Goal: Task Accomplishment & Management: Complete application form

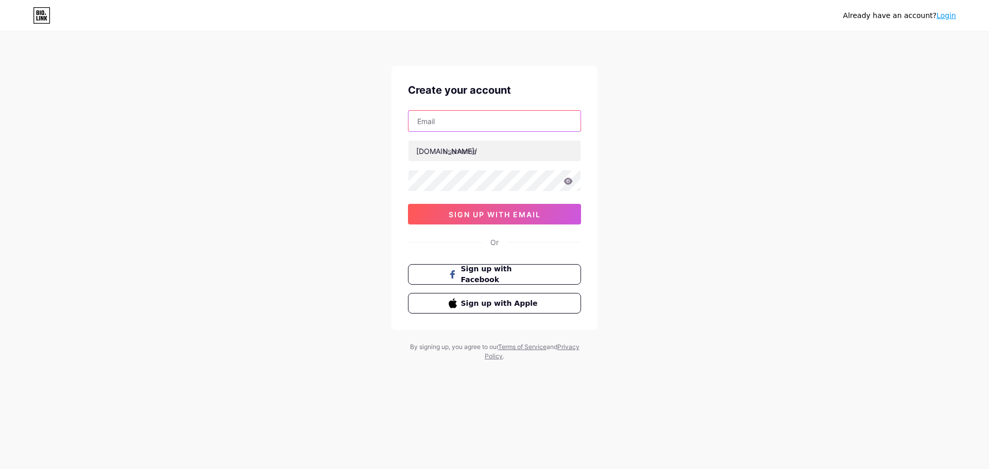
click at [455, 121] on input "text" at bounding box center [494, 121] width 172 height 21
type input "[EMAIL_ADDRESS][DOMAIN_NAME]"
click at [467, 152] on input "text" at bounding box center [494, 151] width 172 height 21
paste input "swaasaahealthcare"
type input "swaasaahealthcare"
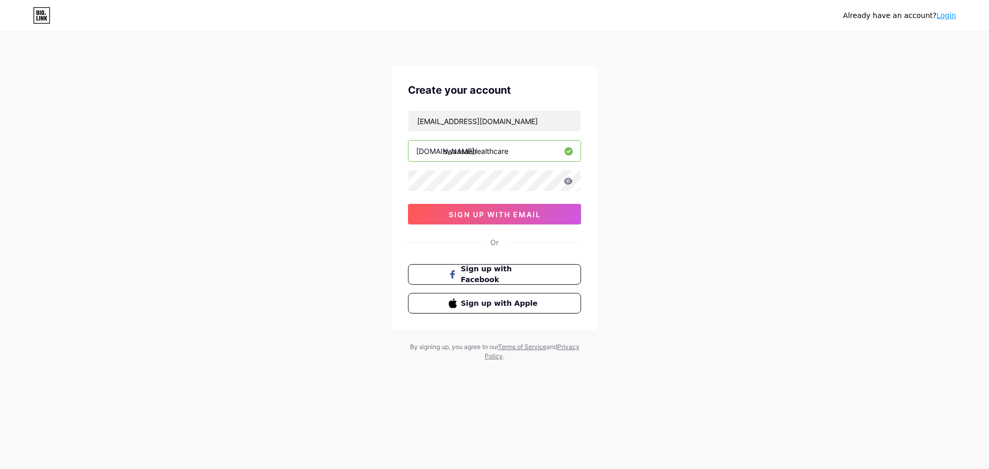
click at [572, 181] on icon at bounding box center [568, 181] width 9 height 7
click at [566, 182] on icon at bounding box center [568, 181] width 9 height 7
click at [567, 179] on icon at bounding box center [568, 181] width 9 height 7
click at [570, 184] on icon at bounding box center [567, 181] width 9 height 7
click at [569, 184] on icon at bounding box center [568, 181] width 9 height 7
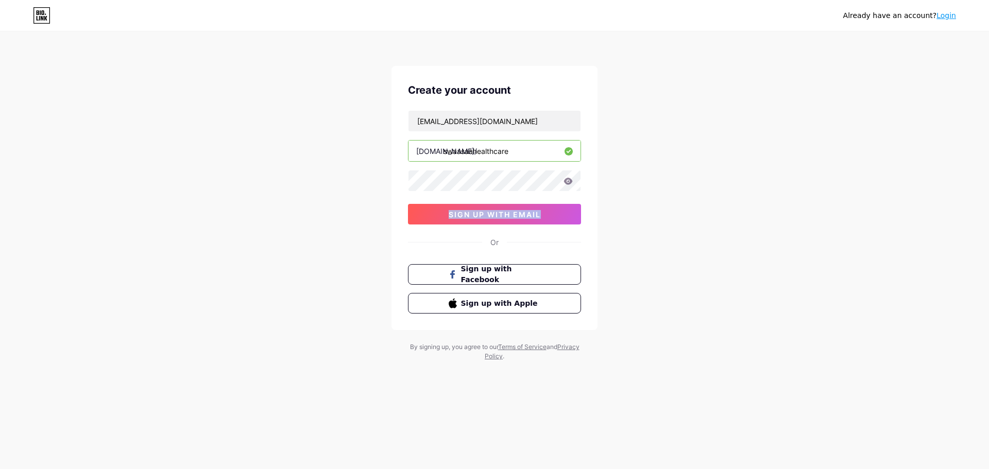
click at [569, 184] on icon at bounding box center [568, 181] width 9 height 7
click at [481, 211] on span "sign up with email" at bounding box center [494, 214] width 92 height 9
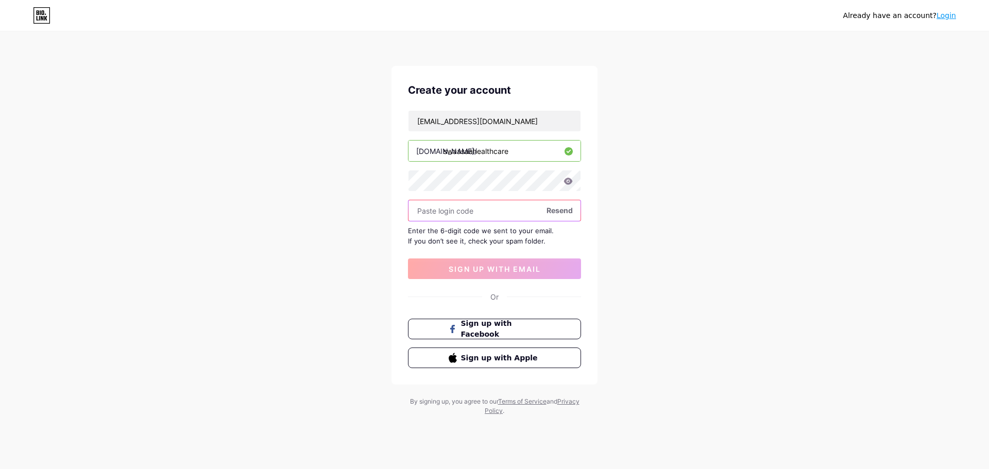
paste input "161470"
type input "161470"
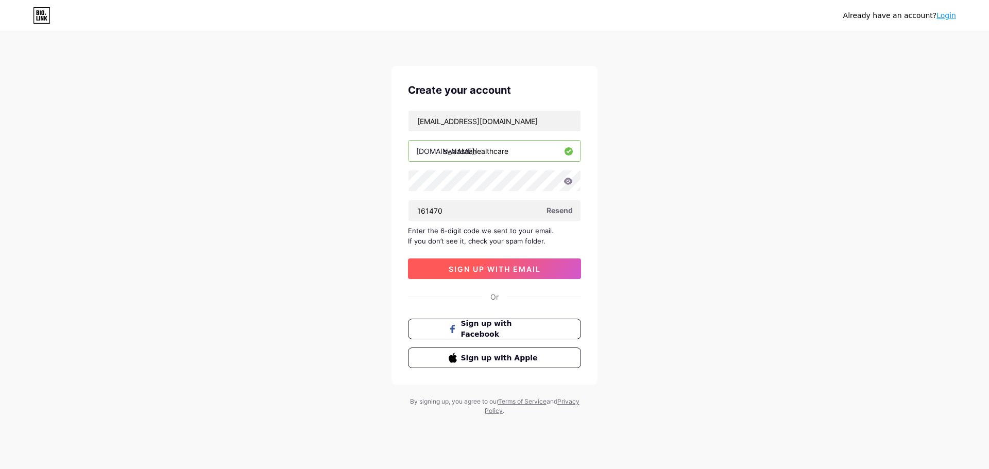
click at [504, 267] on span "sign up with email" at bounding box center [494, 269] width 92 height 9
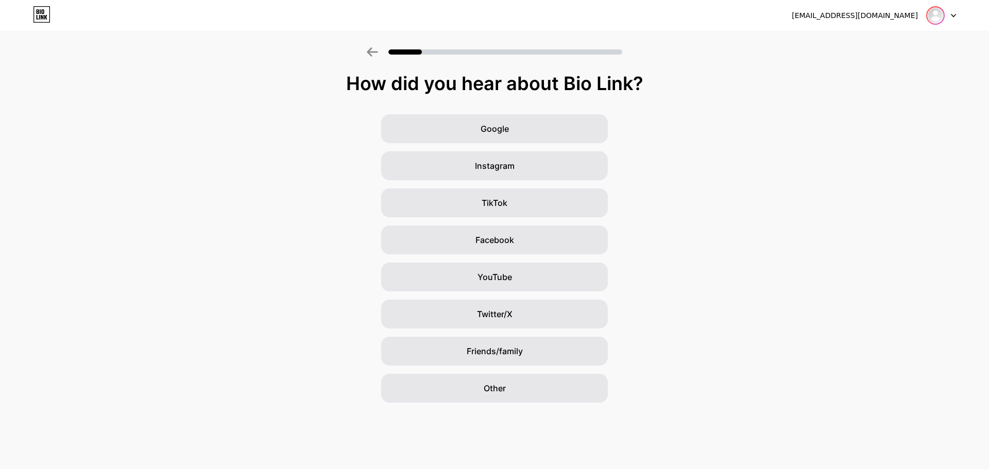
click at [933, 11] on img at bounding box center [935, 15] width 16 height 16
click at [737, 102] on div "How did you hear about Bio Link? Google Instagram TikTok Facebook YouTube Twitt…" at bounding box center [494, 238] width 989 height 330
click at [529, 382] on div "Other" at bounding box center [494, 388] width 227 height 29
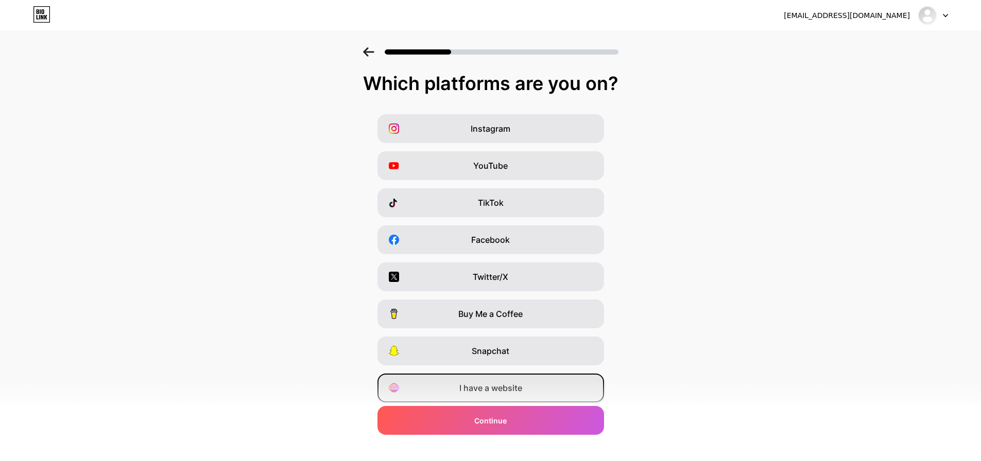
click at [529, 380] on div "I have a website" at bounding box center [490, 388] width 227 height 29
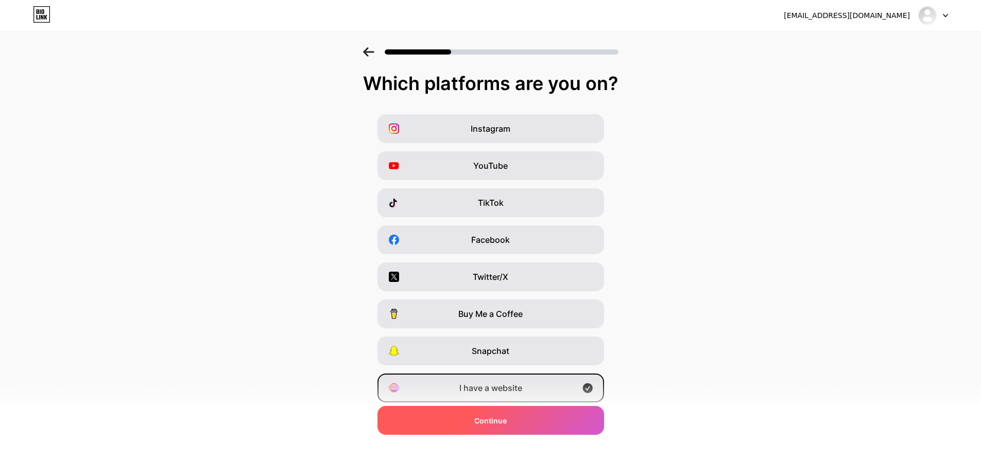
click at [500, 422] on span "Continue" at bounding box center [490, 420] width 32 height 11
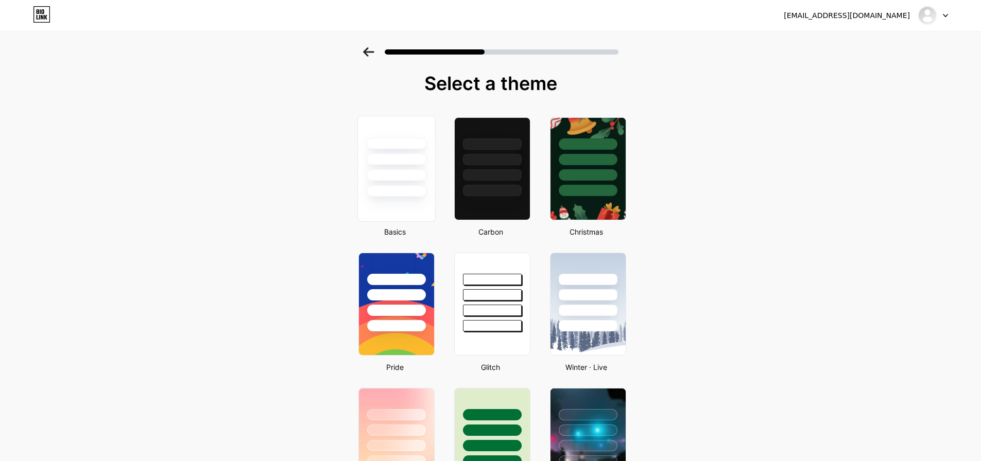
click at [411, 153] on div at bounding box center [396, 159] width 60 height 12
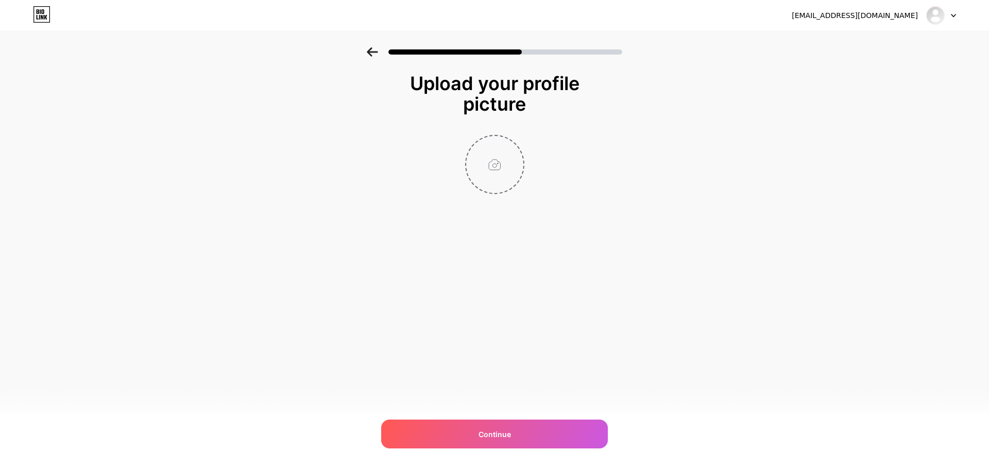
click at [504, 160] on input "file" at bounding box center [494, 164] width 57 height 57
type input "C:\fakepath\Swaasaa Logo (1).jpg"
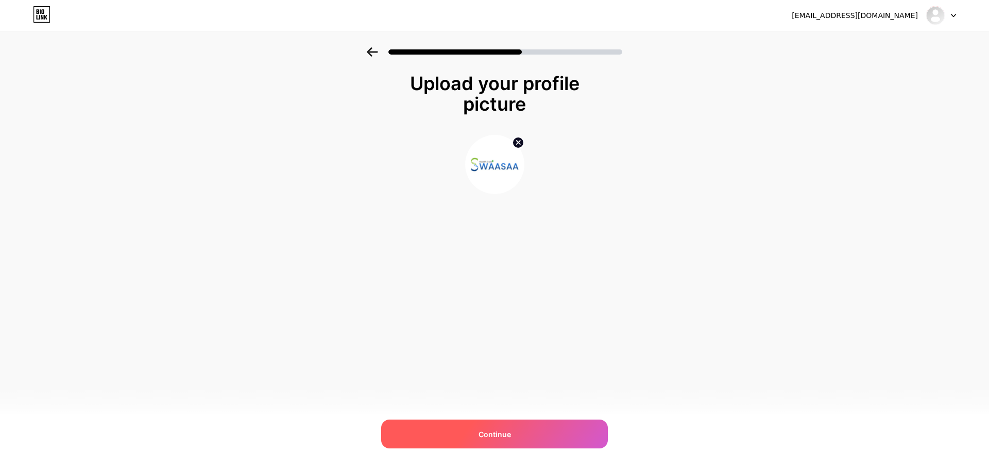
click at [545, 436] on div "Continue" at bounding box center [494, 434] width 227 height 29
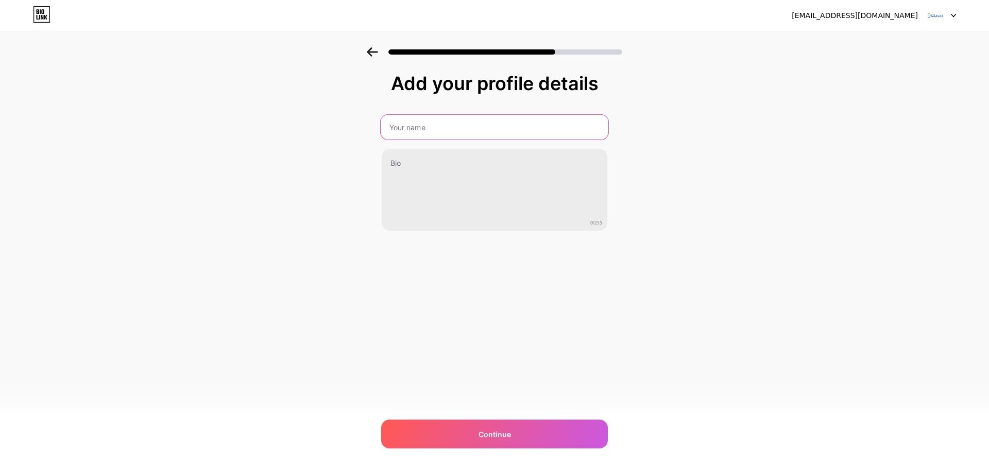
click at [454, 116] on input "text" at bounding box center [494, 127] width 228 height 25
type input "Swassaa Healthcare"
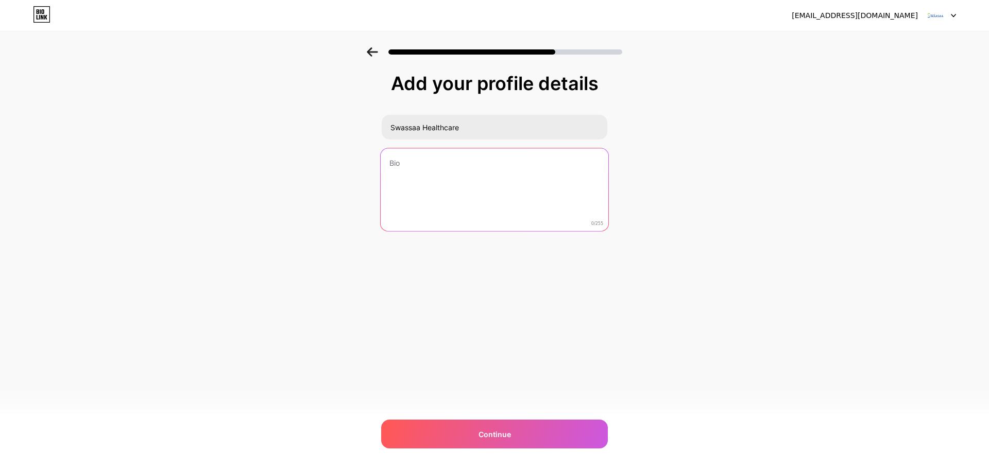
click at [410, 177] on textarea at bounding box center [494, 190] width 228 height 84
click at [426, 184] on textarea at bounding box center [494, 190] width 228 height 84
paste textarea "Swaasaa Home Healthcare delivers compassionate in-home care with expert home he…"
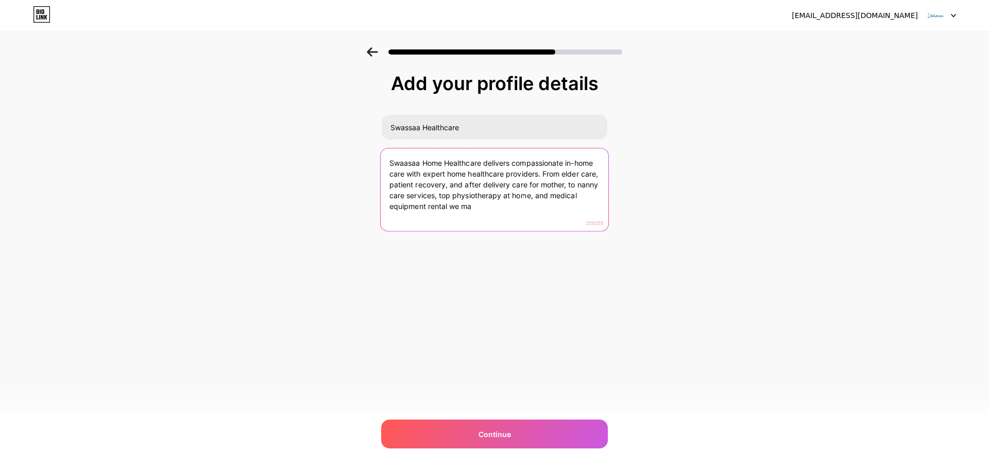
click at [525, 187] on textarea "Swaasaa Home Healthcare delivers compassionate in-home care with expert home he…" at bounding box center [494, 190] width 228 height 84
paste textarea "provides expert in-home support—from elder and mother care to recovery, physiot…"
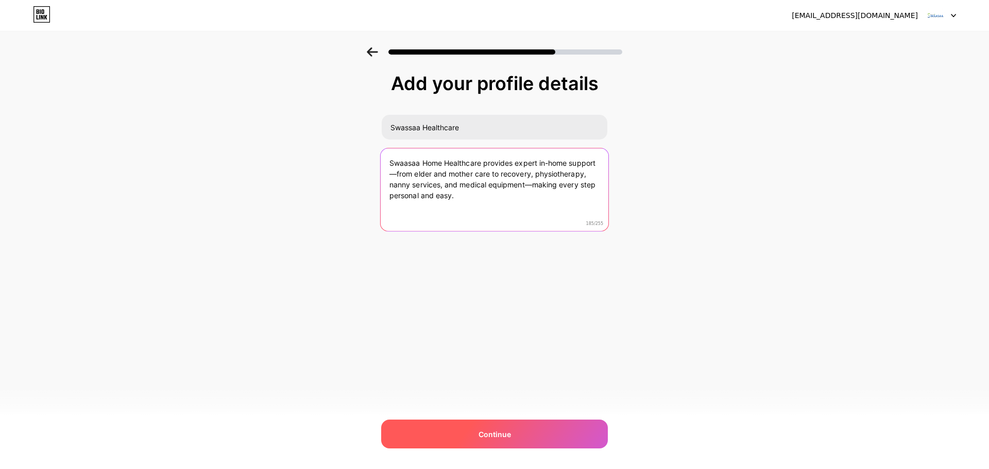
type textarea "Swaasaa Home Healthcare provides expert in-home support—from elder and mother c…"
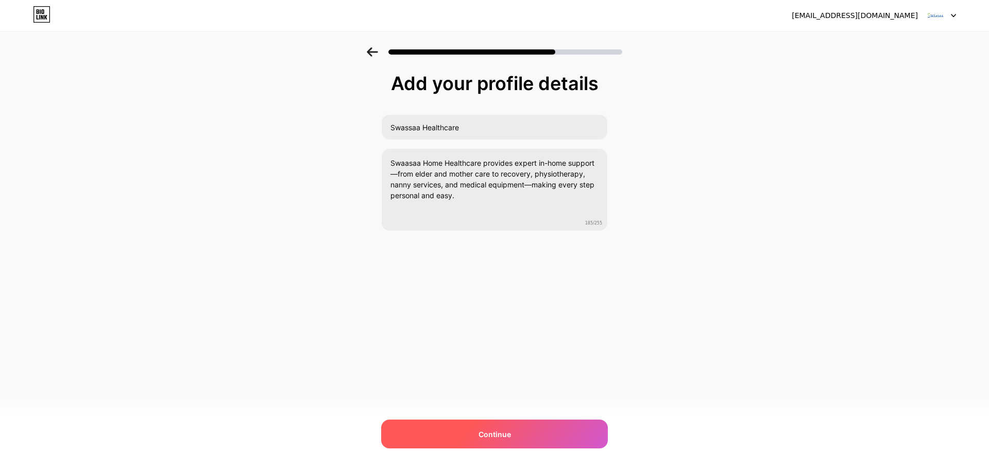
click at [512, 431] on div "Continue" at bounding box center [494, 434] width 227 height 29
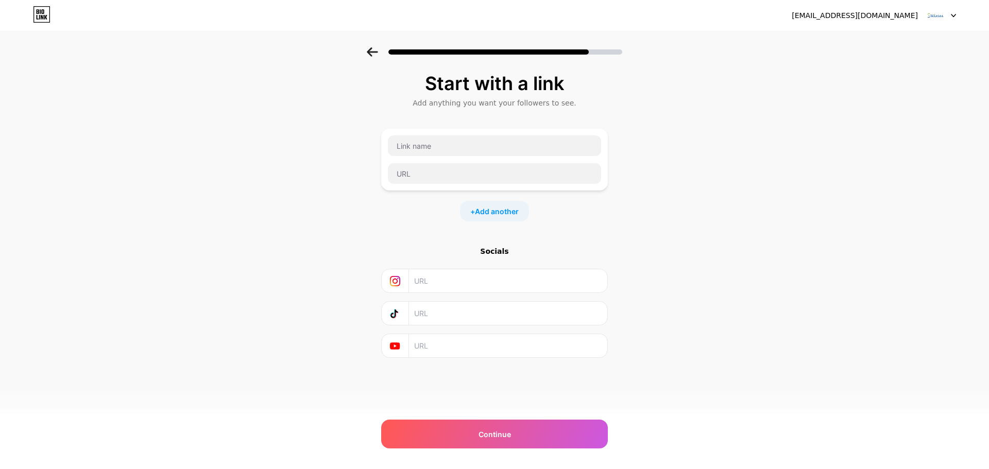
click at [444, 135] on div at bounding box center [494, 146] width 214 height 22
click at [445, 140] on input "text" at bounding box center [494, 145] width 213 height 21
click at [446, 287] on input "text" at bounding box center [507, 280] width 187 height 23
paste input "[URL][DOMAIN_NAME][DOMAIN_NAME]"
type input "[URL][DOMAIN_NAME][DOMAIN_NAME]"
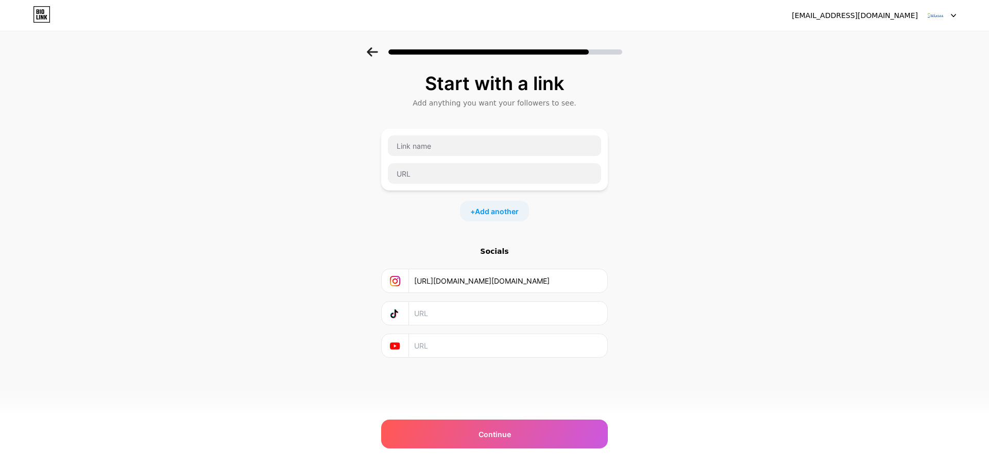
click at [499, 202] on div "+ Add another" at bounding box center [494, 211] width 69 height 21
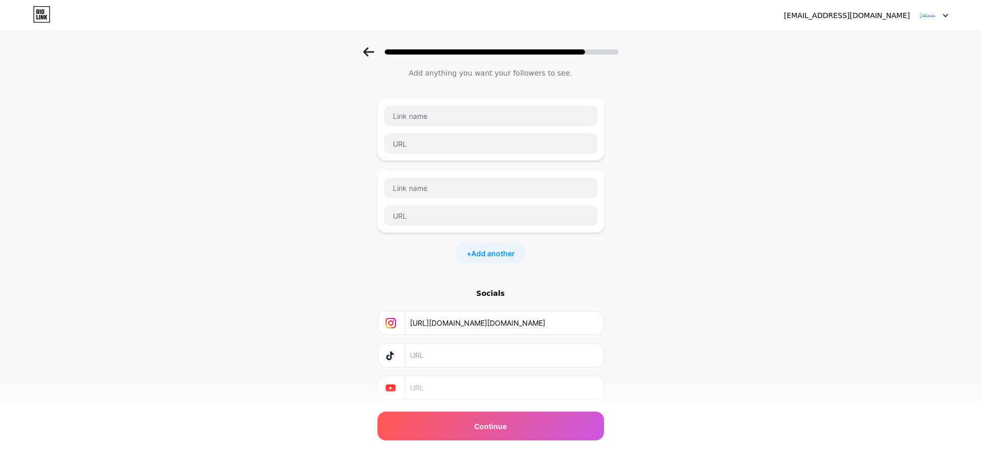
scroll to position [61, 0]
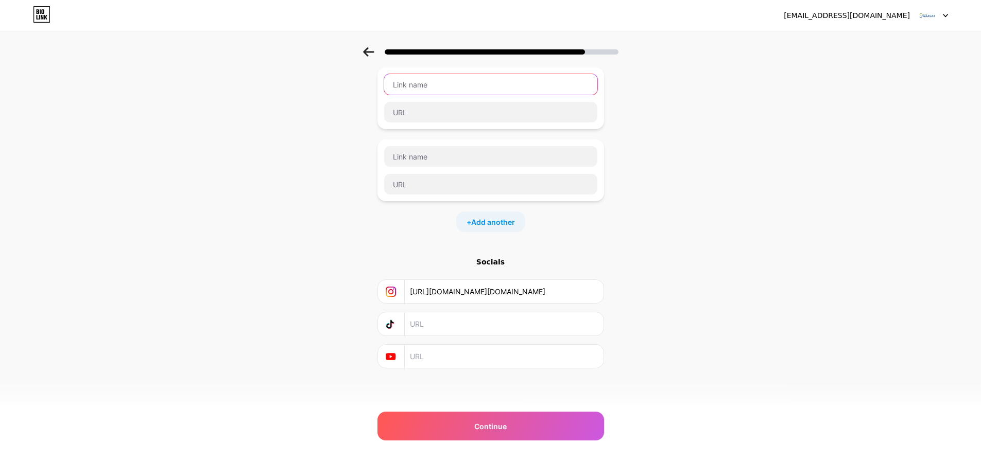
click at [443, 85] on input "text" at bounding box center [490, 84] width 213 height 21
paste input "[URL][DOMAIN_NAME]"
type input "[URL][DOMAIN_NAME]"
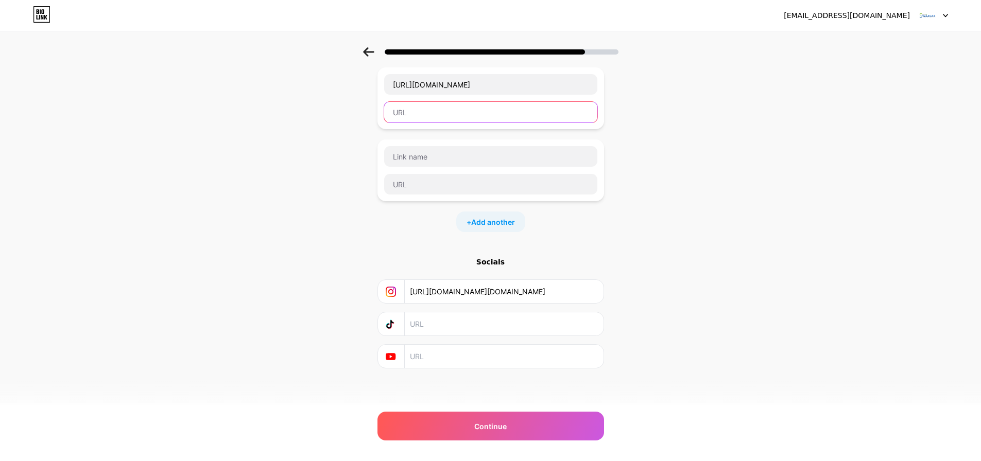
click at [442, 109] on input "text" at bounding box center [490, 112] width 213 height 21
paste input "[URL][DOMAIN_NAME]"
type input "[URL][DOMAIN_NAME]"
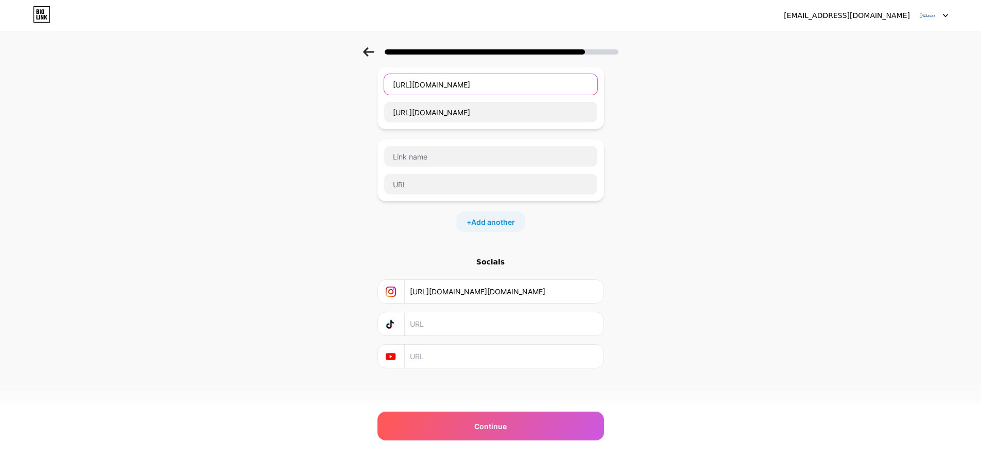
click at [504, 92] on input "[URL][DOMAIN_NAME]" at bounding box center [490, 84] width 213 height 21
paste input "Traditional vs Modern Elder Care Approaches in [GEOGRAPHIC_DATA]"
type input "Traditional vs Modern Elder Care Approaches in [GEOGRAPHIC_DATA]"
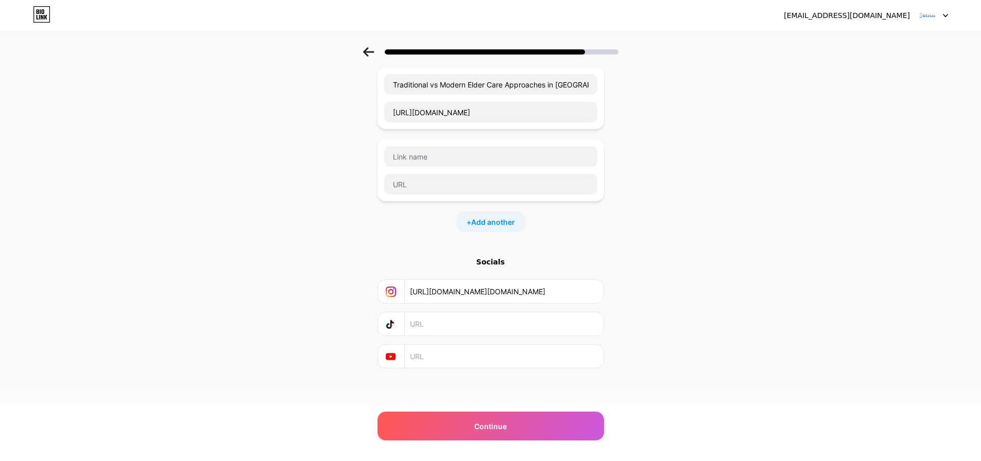
click at [827, 261] on div "Start with a link Add anything you want your followers to see. Traditional vs M…" at bounding box center [490, 203] width 981 height 434
click at [514, 431] on div "Continue" at bounding box center [490, 426] width 227 height 29
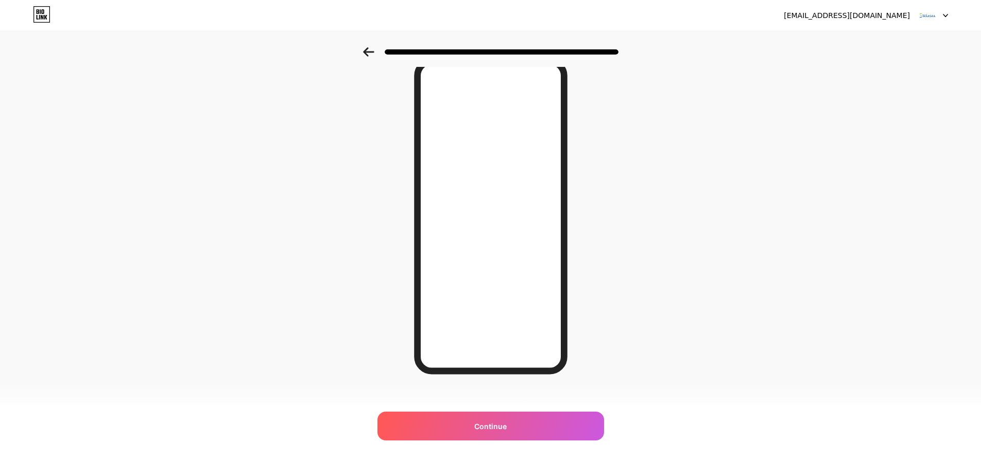
scroll to position [56, 0]
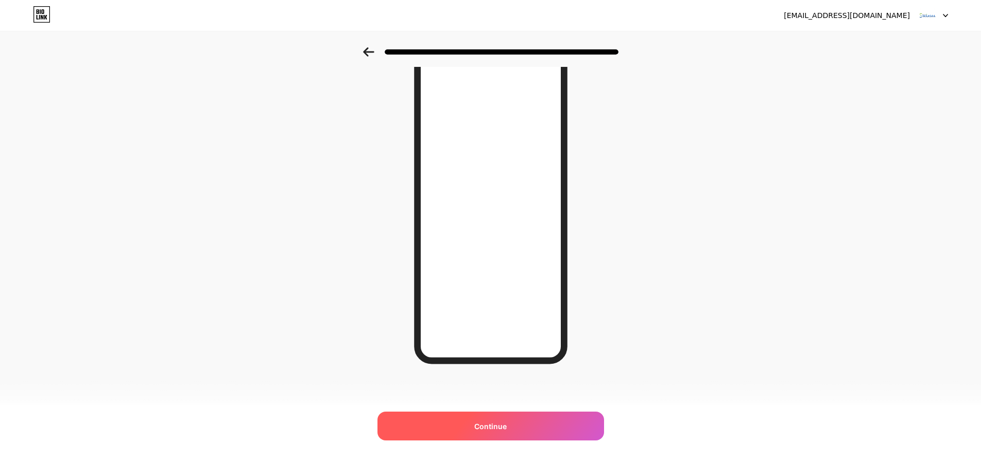
click at [490, 425] on span "Continue" at bounding box center [490, 426] width 32 height 11
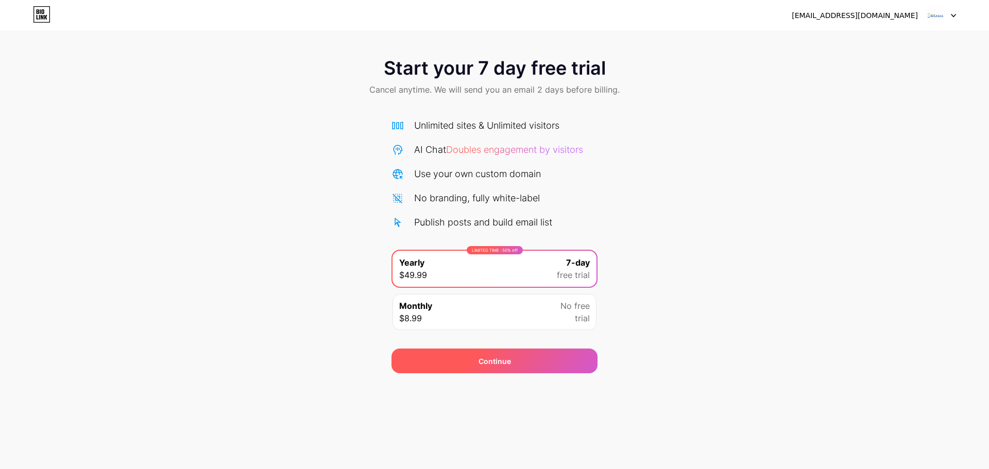
click at [511, 359] on div "Continue" at bounding box center [494, 361] width 206 height 25
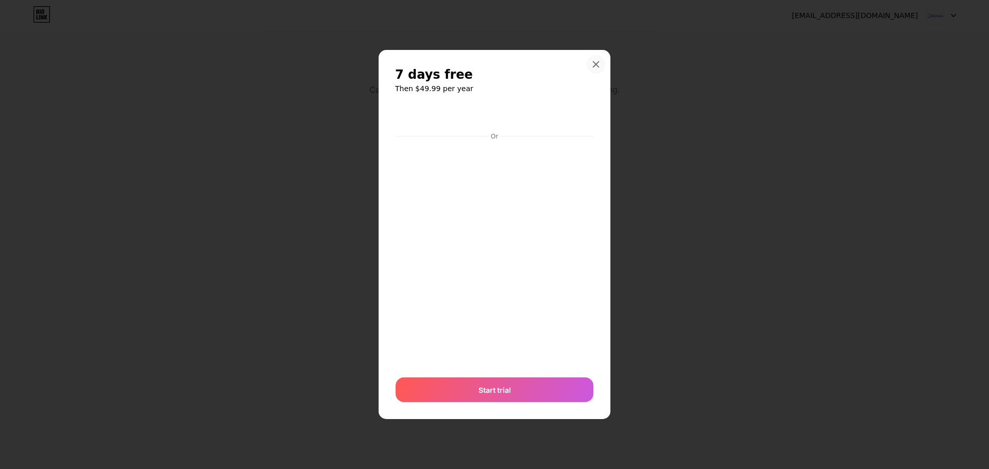
click at [596, 53] on div "7 days free Then $49.99 per year Or Start trial" at bounding box center [494, 235] width 232 height 370
click at [595, 60] on icon at bounding box center [596, 64] width 8 height 8
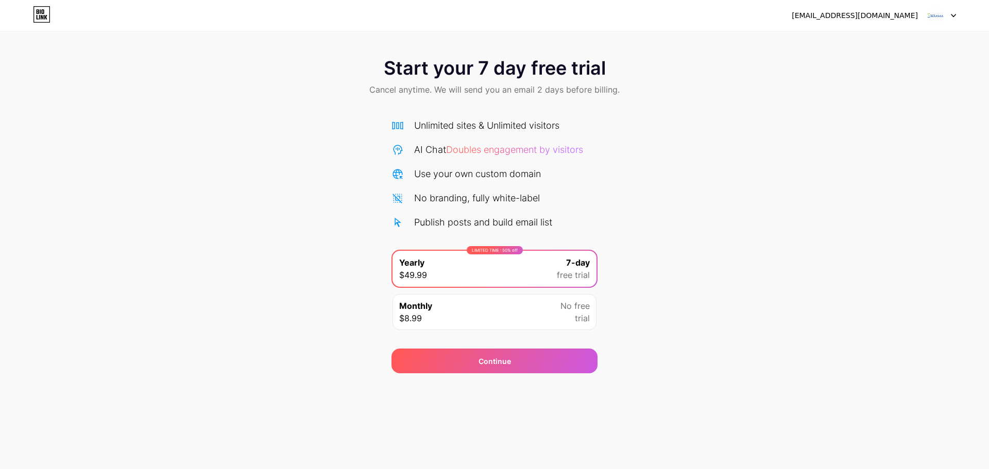
click at [945, 10] on div at bounding box center [941, 15] width 30 height 19
click at [907, 20] on div "[EMAIL_ADDRESS][DOMAIN_NAME]" at bounding box center [854, 15] width 126 height 11
click at [892, 18] on div "[EMAIL_ADDRESS][DOMAIN_NAME]" at bounding box center [854, 15] width 126 height 11
click at [40, 18] on icon at bounding box center [39, 17] width 1 height 5
click at [485, 357] on div "Continue" at bounding box center [494, 361] width 32 height 11
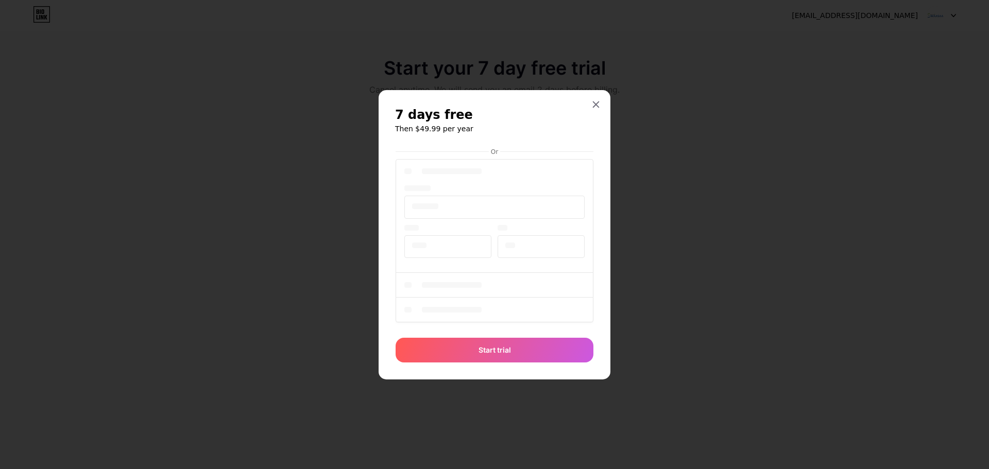
click at [523, 311] on div at bounding box center [494, 242] width 198 height 170
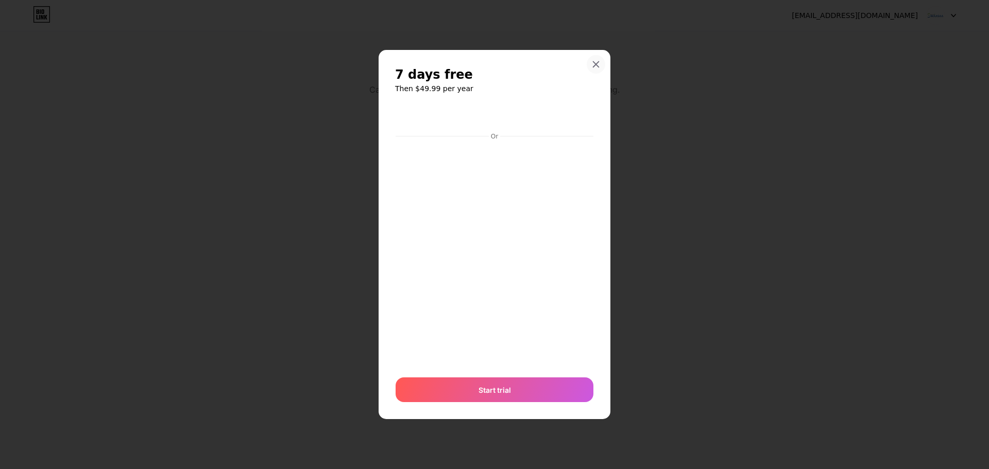
click at [597, 60] on icon at bounding box center [596, 64] width 8 height 8
